Goal: Task Accomplishment & Management: Complete application form

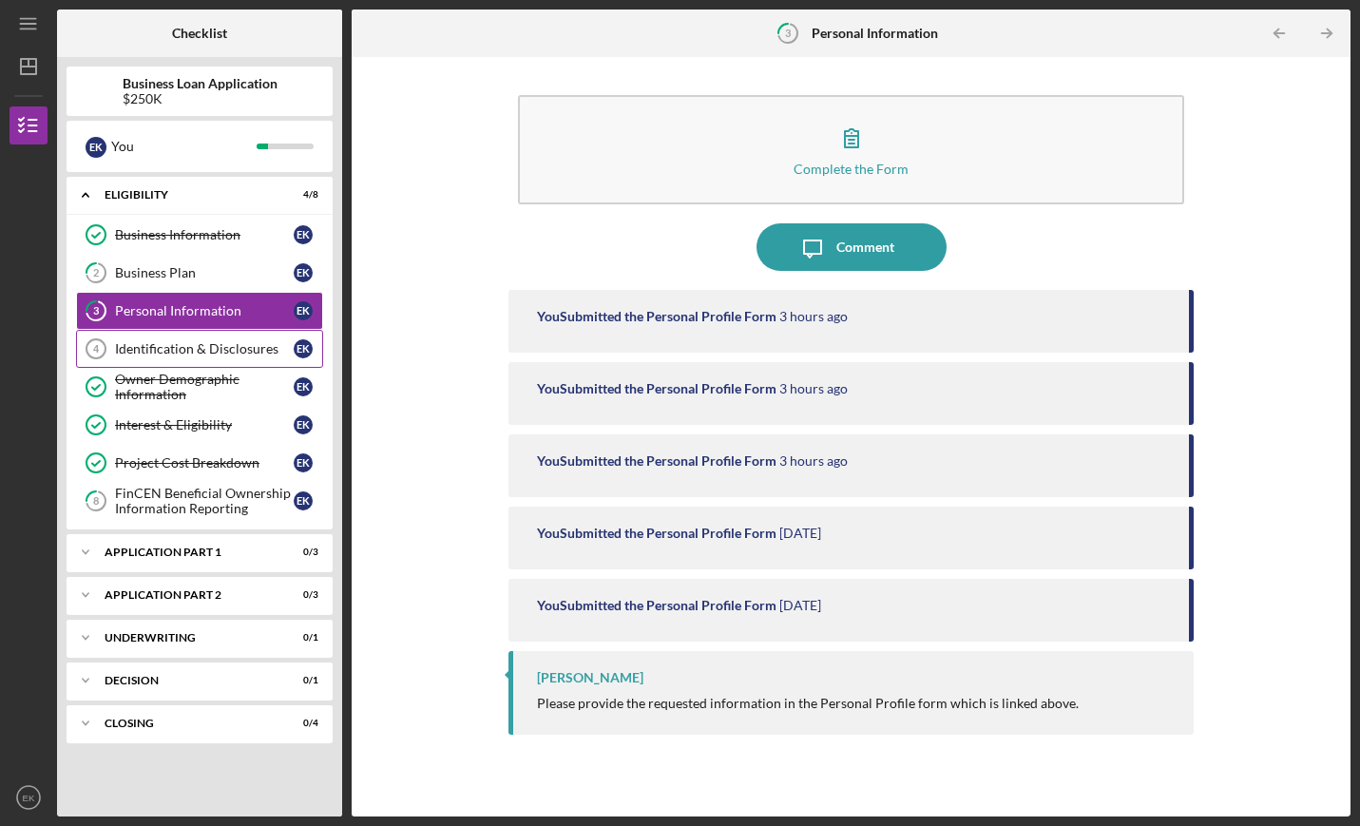
click at [258, 355] on div "Identification & Disclosures" at bounding box center [204, 348] width 179 height 15
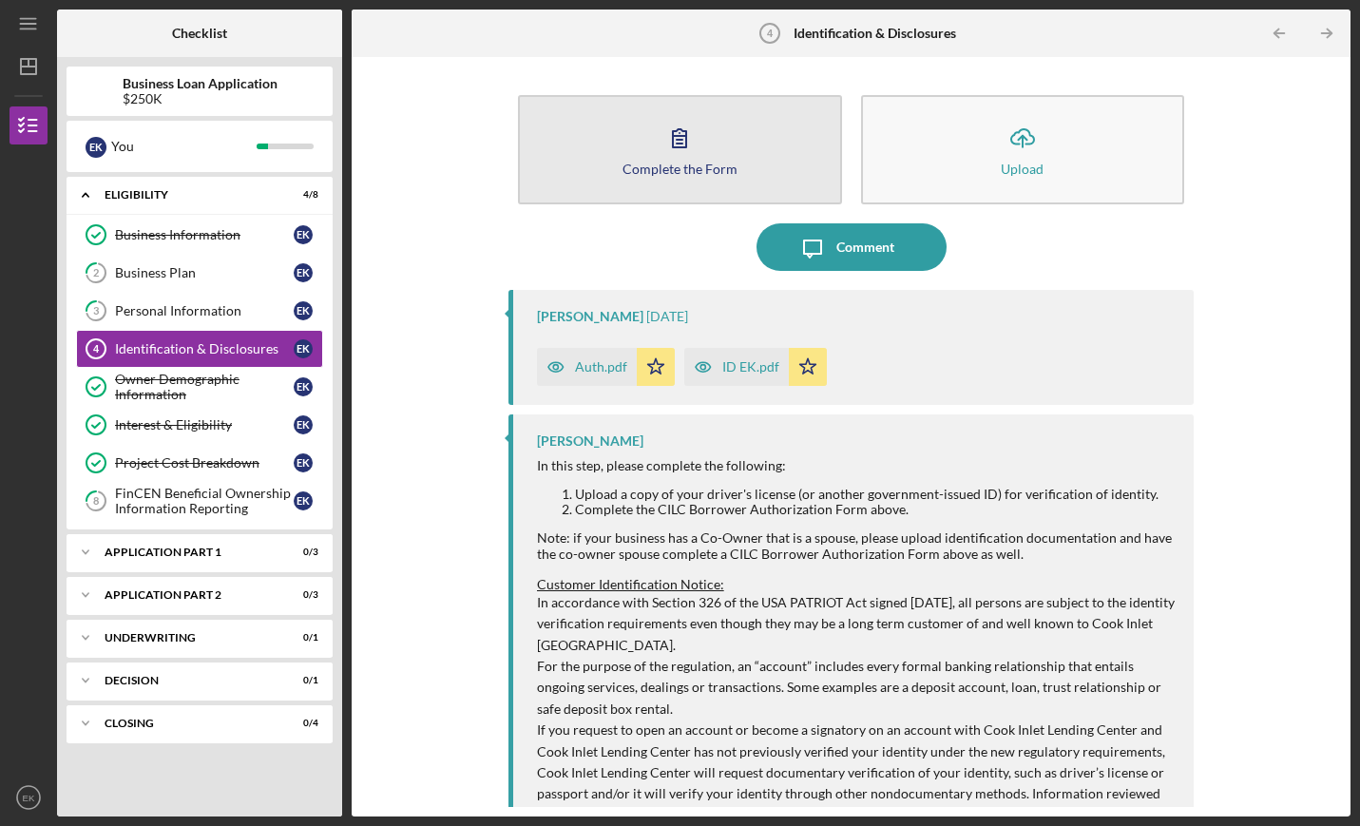
click at [698, 141] on icon "button" at bounding box center [680, 138] width 48 height 48
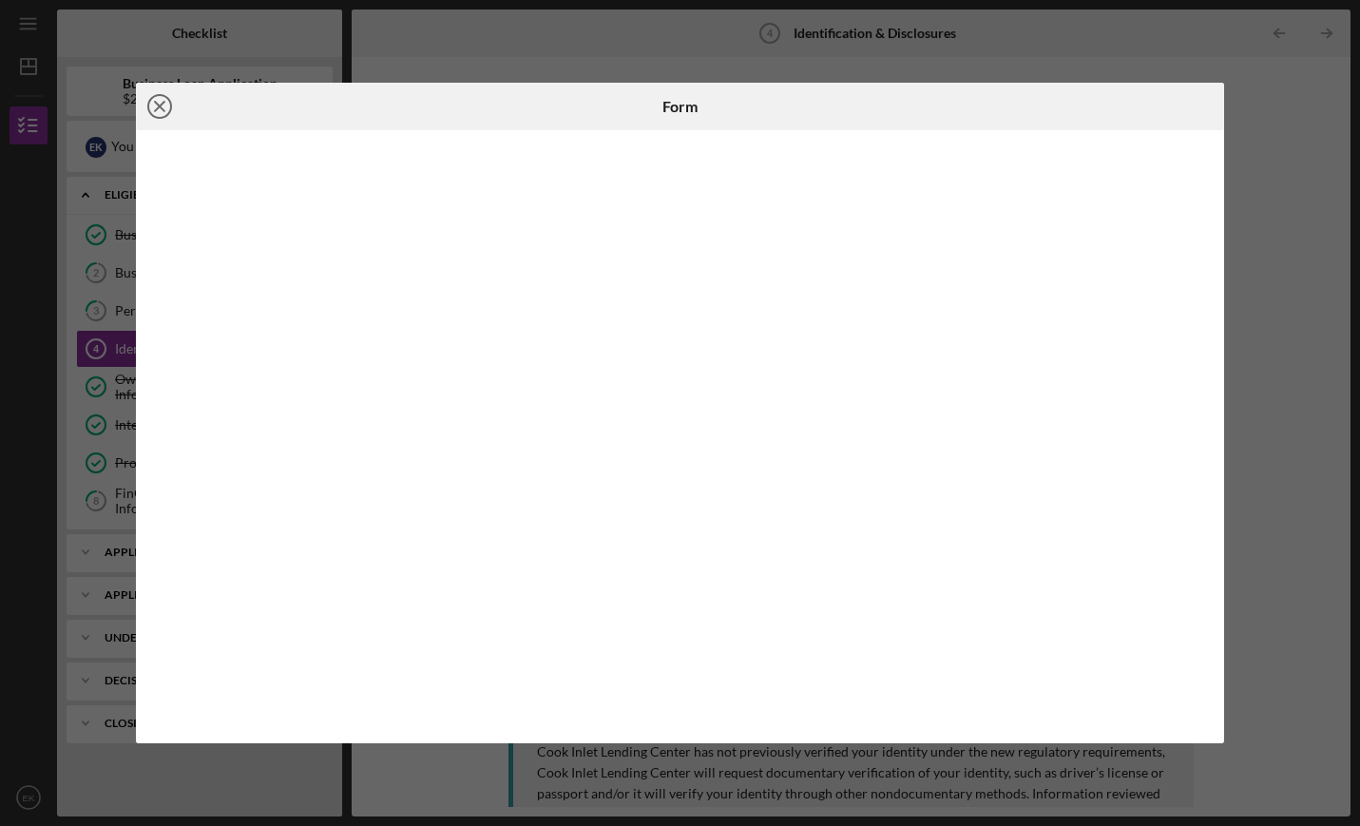
click at [162, 112] on icon "Icon/Close" at bounding box center [160, 107] width 48 height 48
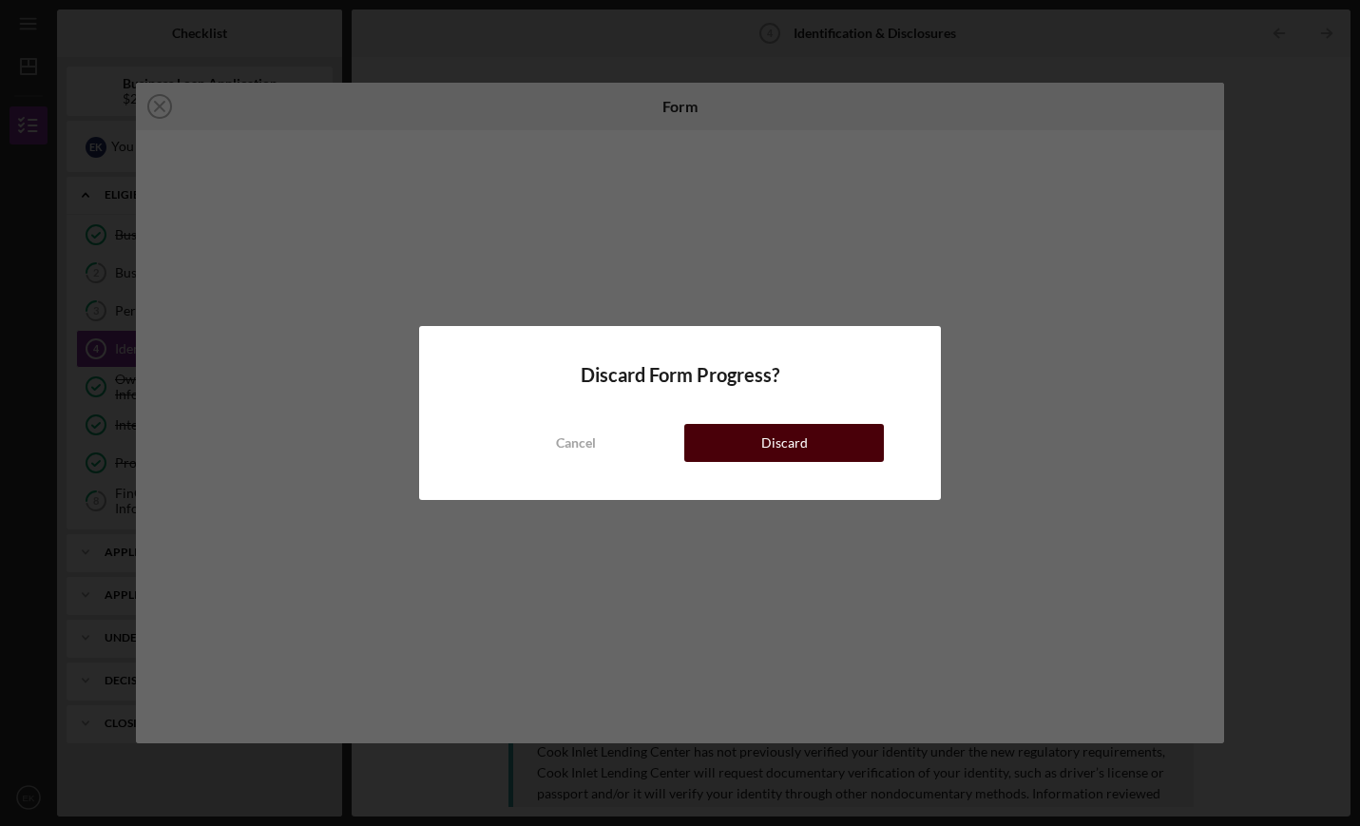
click at [782, 445] on div "Discard" at bounding box center [784, 443] width 47 height 38
